Goal: Task Accomplishment & Management: Manage account settings

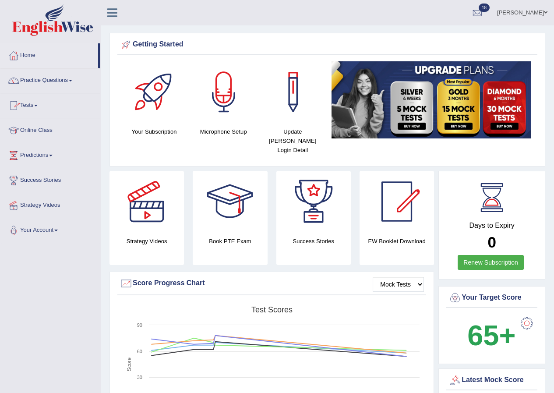
click at [532, 9] on link "Annifred Onaghise" at bounding box center [523, 11] width 64 height 23
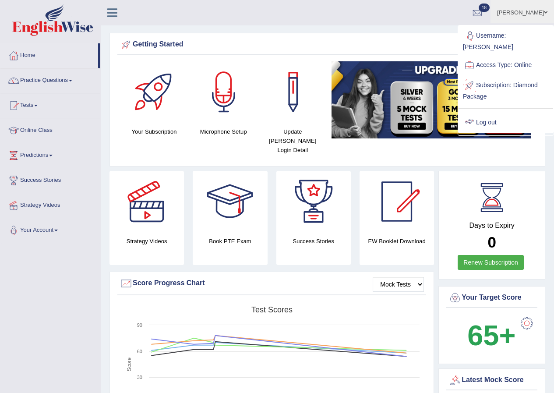
click at [479, 121] on link "Log out" at bounding box center [506, 123] width 95 height 20
